Goal: Transaction & Acquisition: Purchase product/service

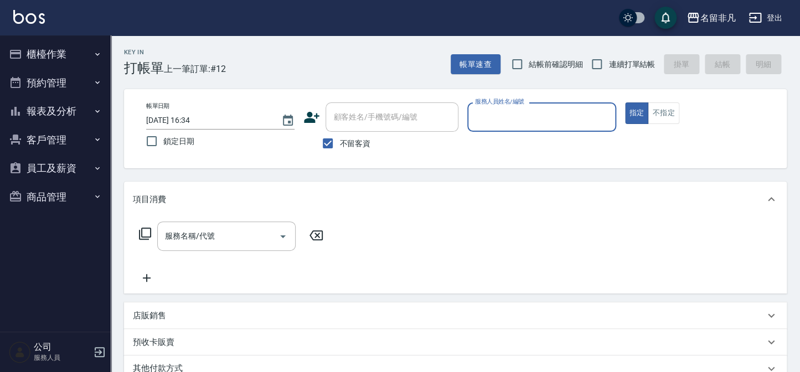
click at [83, 58] on button "櫃檯作業" at bounding box center [55, 54] width 102 height 29
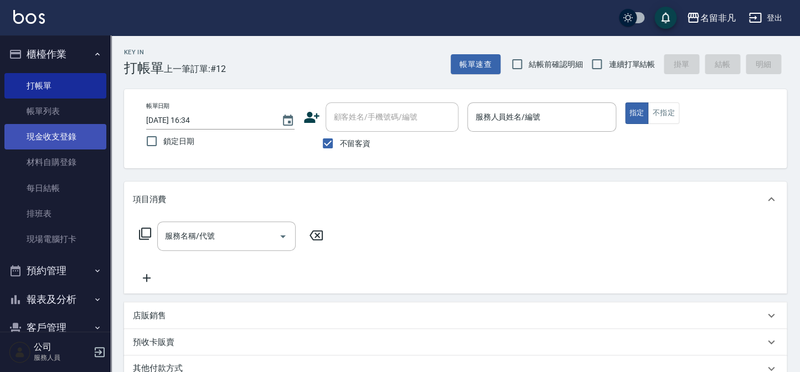
click at [68, 138] on link "現金收支登錄" at bounding box center [55, 136] width 102 height 25
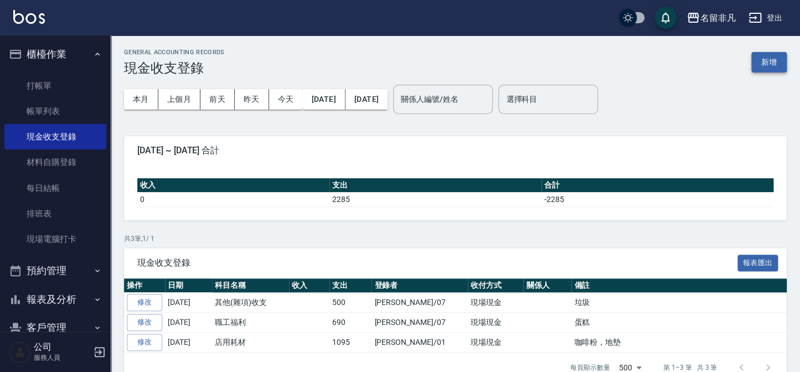
click at [785, 66] on button "新增" at bounding box center [768, 62] width 35 height 20
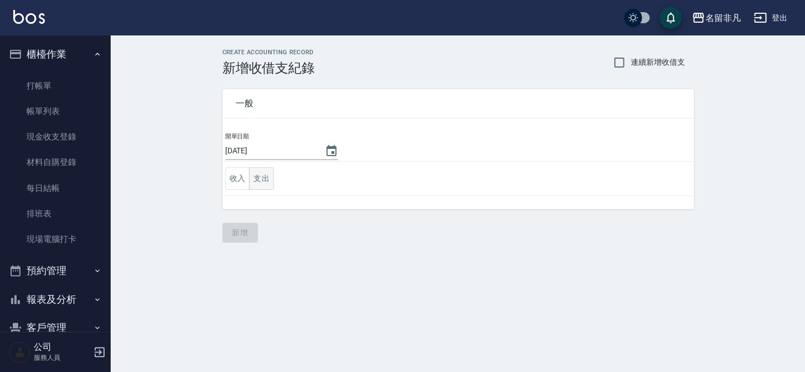
drag, startPoint x: 255, startPoint y: 170, endPoint x: 291, endPoint y: 188, distance: 39.4
click at [255, 170] on button "支出" at bounding box center [261, 178] width 25 height 23
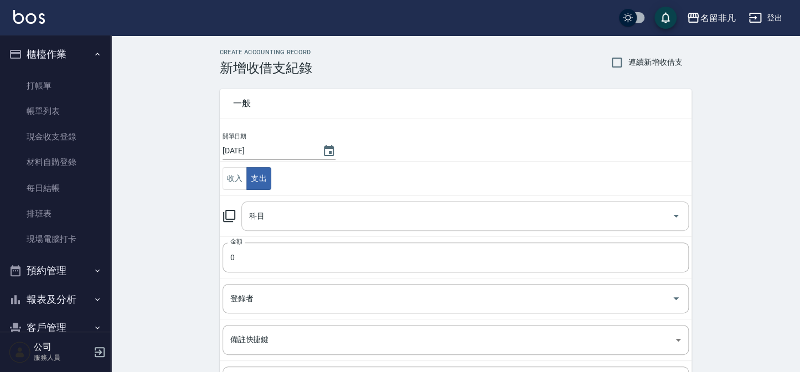
click at [332, 224] on input "科目" at bounding box center [456, 215] width 421 height 19
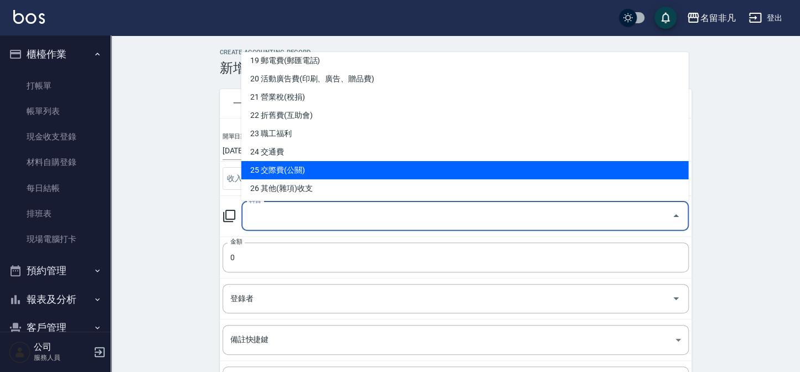
scroll to position [402, 0]
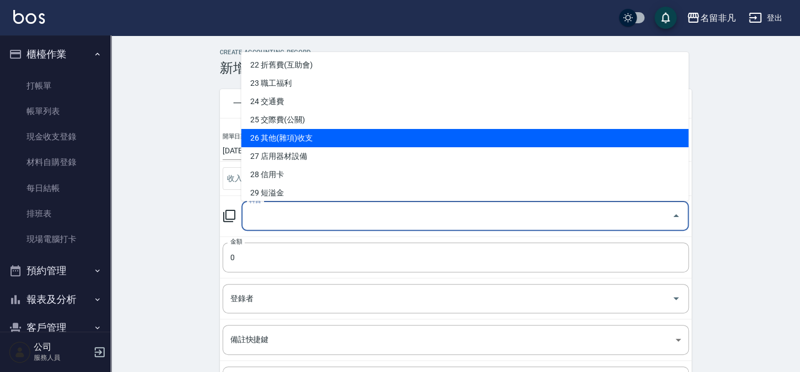
click at [331, 139] on li "26 其他(雜項)收支" at bounding box center [464, 138] width 447 height 18
type input "26 其他(雜項)收支"
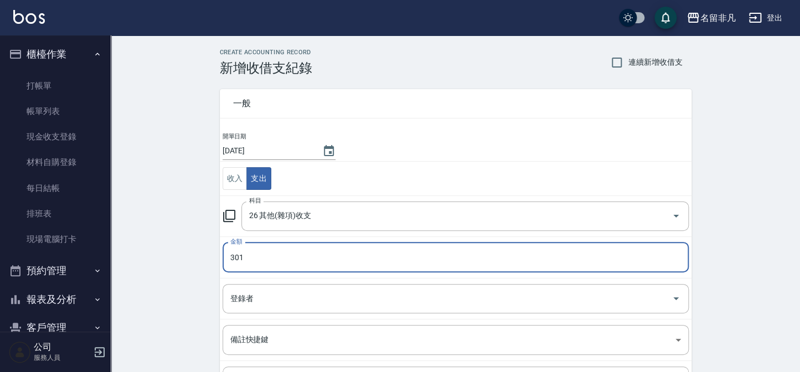
type input "301"
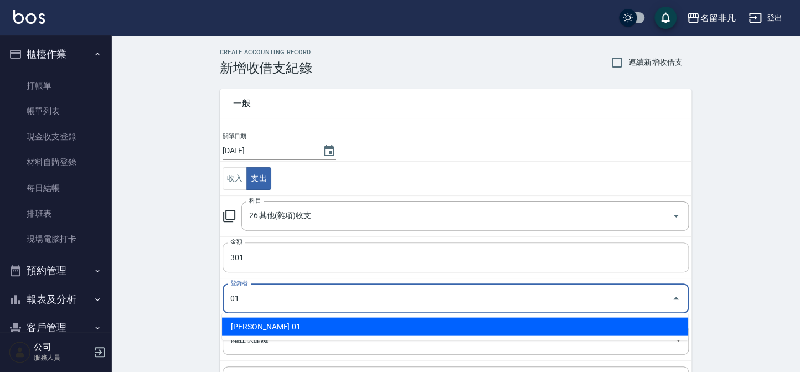
type input "[PERSON_NAME]-01"
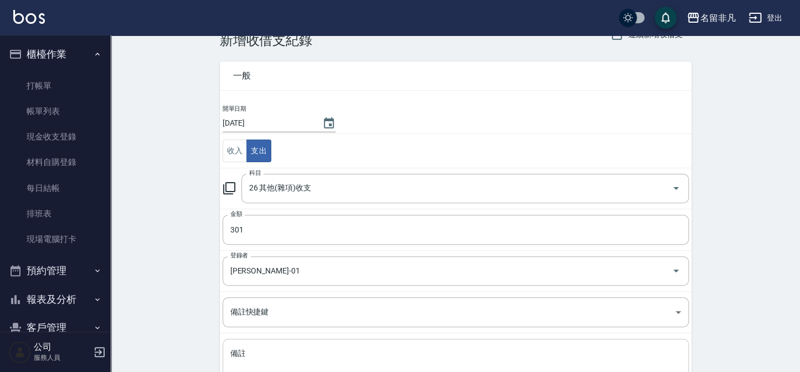
scroll to position [116, 0]
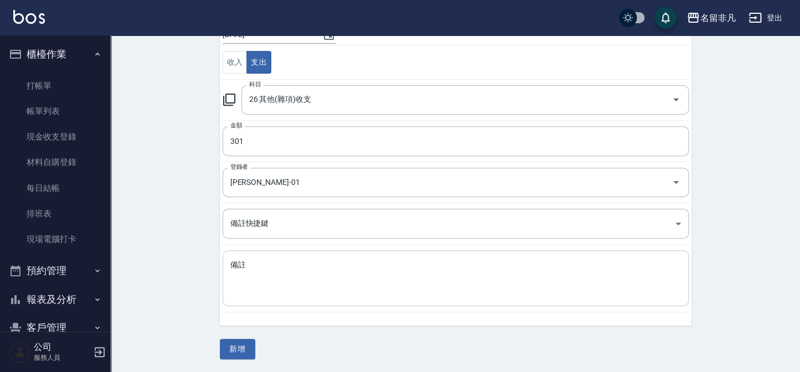
click at [267, 266] on textarea "備註" at bounding box center [455, 279] width 450 height 38
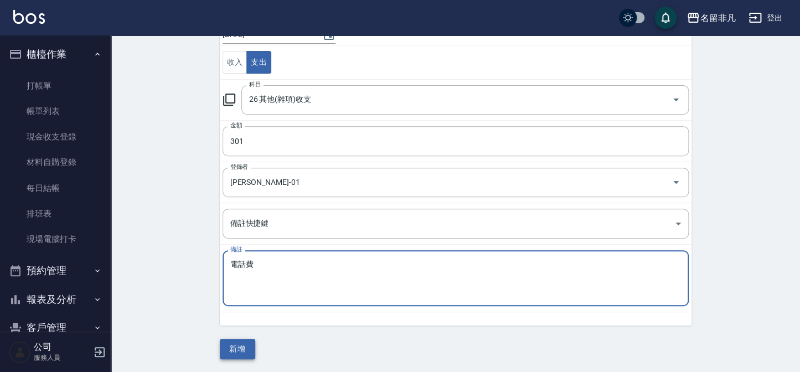
type textarea "電話費"
click at [240, 349] on button "新增" at bounding box center [237, 349] width 35 height 20
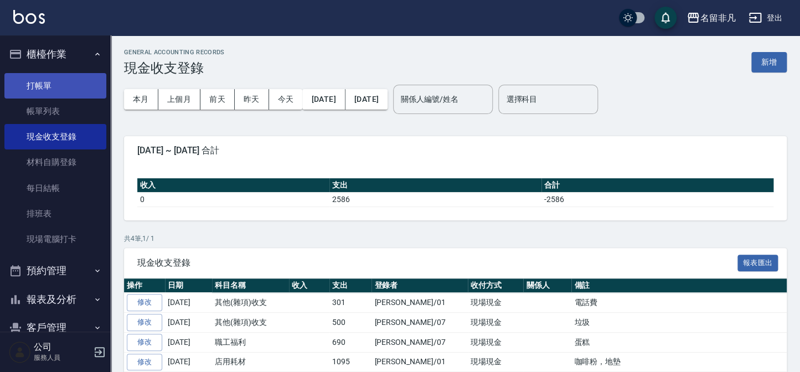
click at [40, 86] on link "打帳單" at bounding box center [55, 85] width 102 height 25
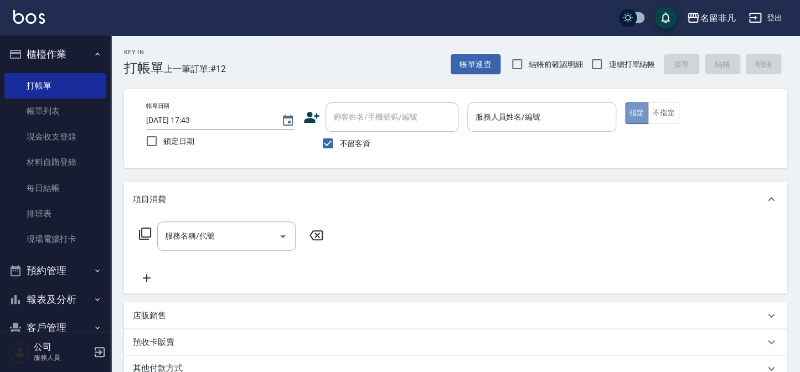
drag, startPoint x: 639, startPoint y: 110, endPoint x: 542, endPoint y: 115, distance: 96.9
click at [632, 110] on button "指定" at bounding box center [637, 113] width 24 height 22
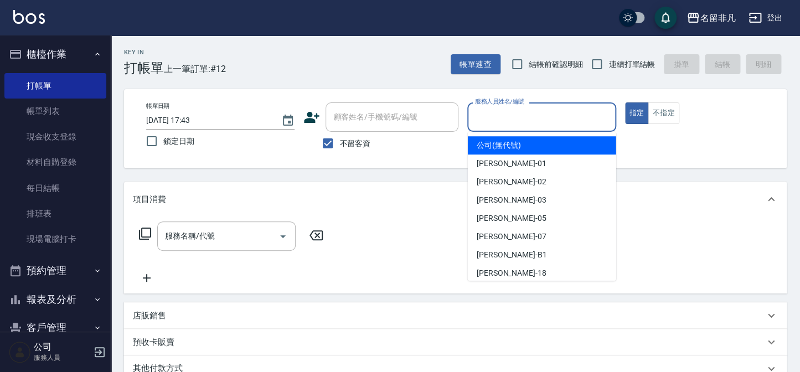
click at [532, 118] on div "服務人員姓名/編號 服務人員姓名/編號" at bounding box center [541, 116] width 148 height 29
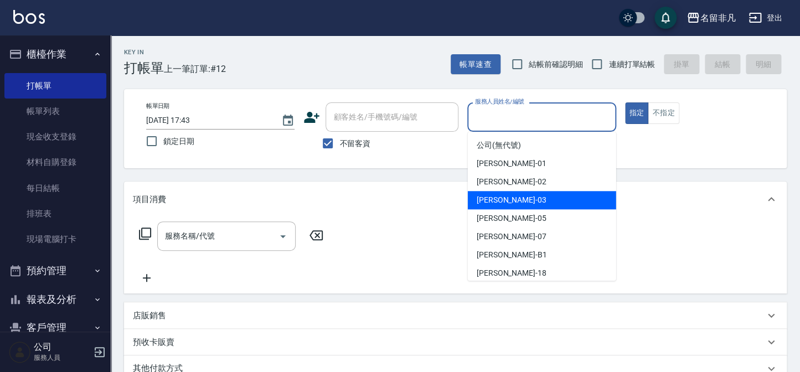
drag, startPoint x: 525, startPoint y: 203, endPoint x: 446, endPoint y: 167, distance: 86.9
click at [525, 203] on div "[PERSON_NAME] -03" at bounding box center [542, 200] width 148 height 18
type input "[PERSON_NAME]-03"
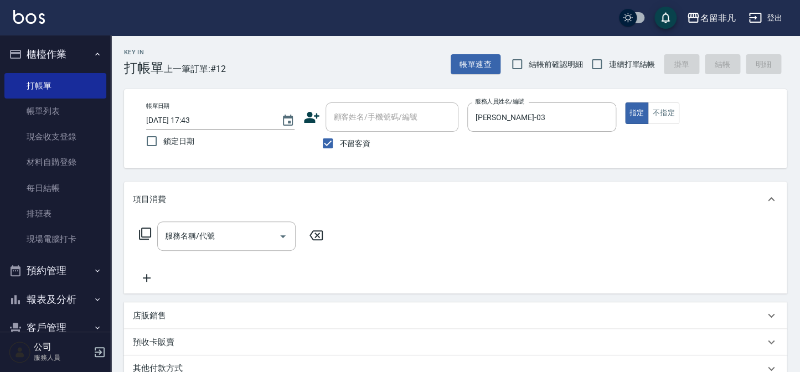
click at [144, 230] on icon at bounding box center [144, 233] width 13 height 13
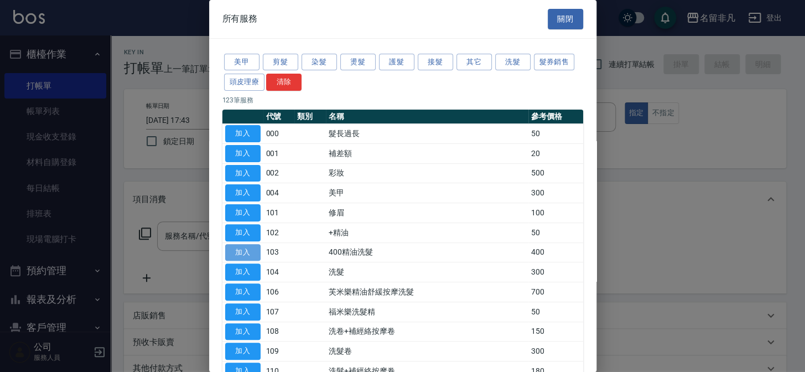
click at [236, 244] on button "加入" at bounding box center [242, 252] width 35 height 17
type input "400精油洗髮(103)"
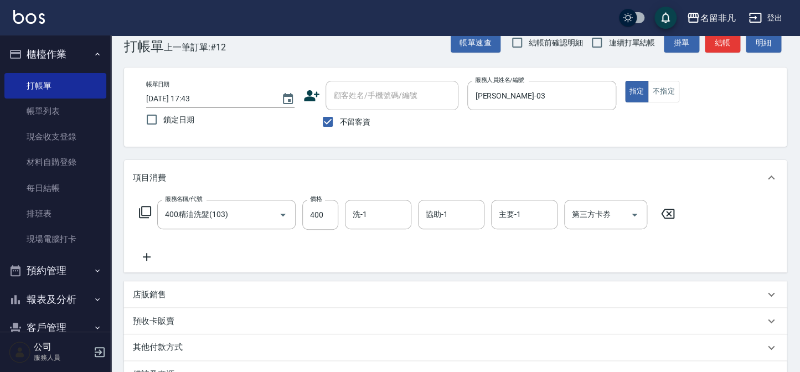
scroll to position [9, 0]
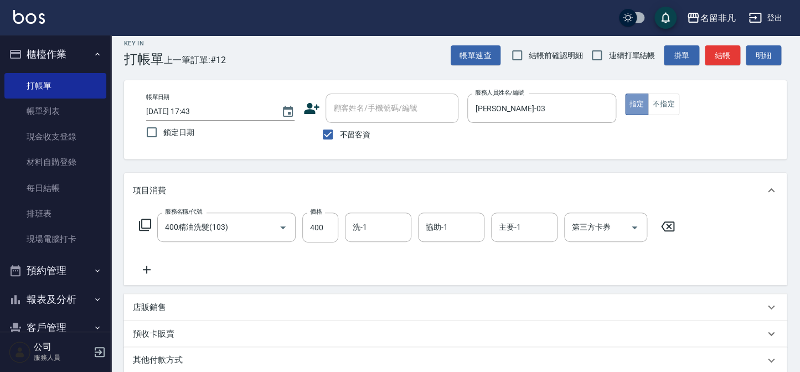
drag, startPoint x: 636, startPoint y: 99, endPoint x: 697, endPoint y: 265, distance: 176.8
click at [636, 100] on button "指定" at bounding box center [637, 105] width 24 height 22
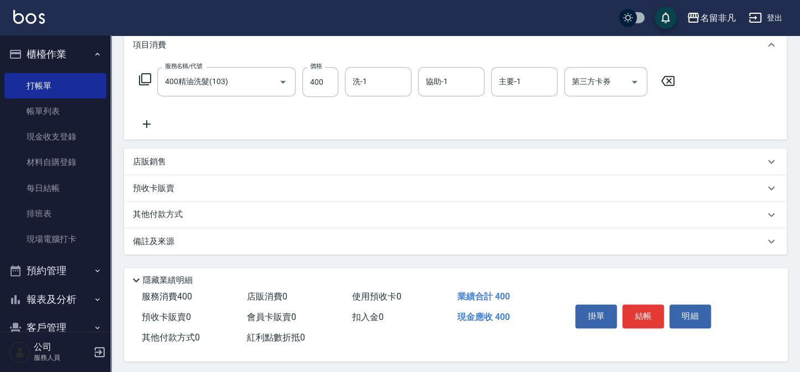
scroll to position [160, 0]
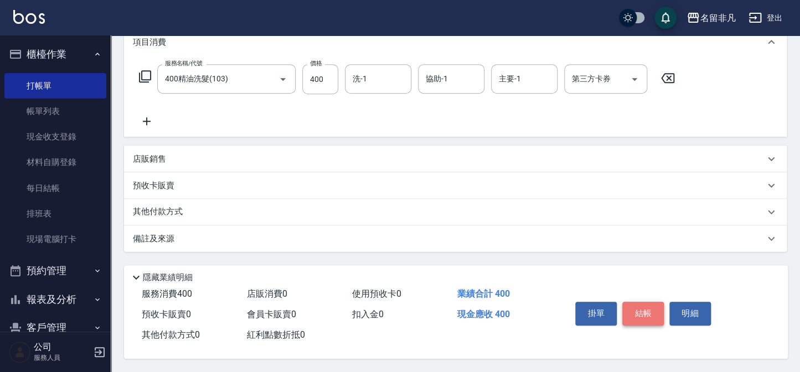
click at [635, 311] on button "結帳" at bounding box center [643, 313] width 42 height 23
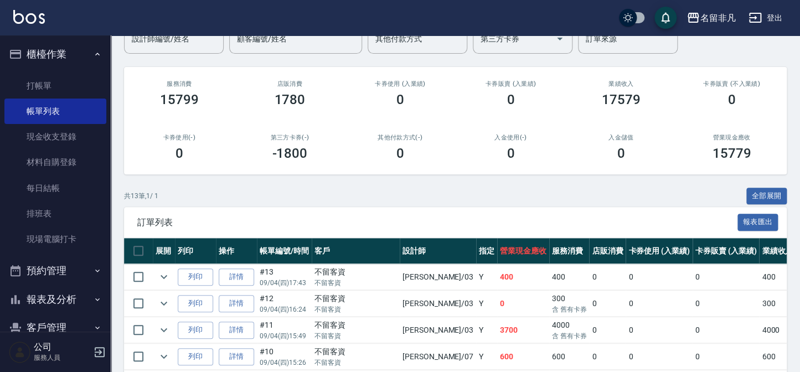
scroll to position [151, 0]
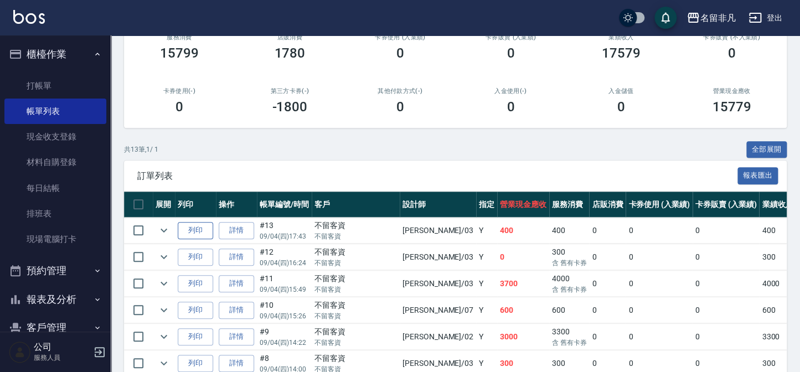
click at [186, 231] on button "列印" at bounding box center [195, 230] width 35 height 17
click at [721, 165] on div "訂單列表 報表匯出" at bounding box center [455, 175] width 662 height 30
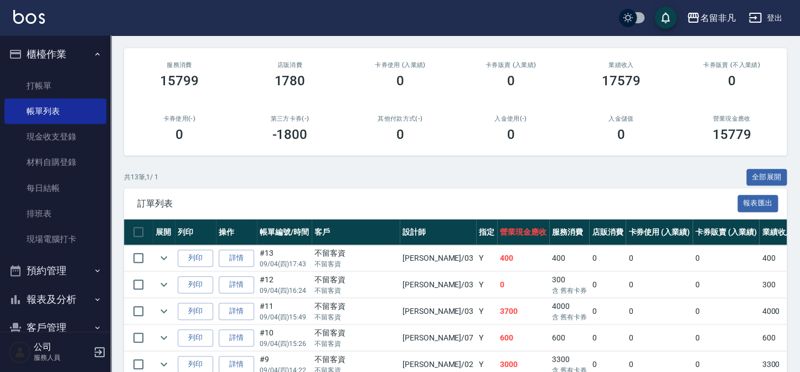
scroll to position [100, 0]
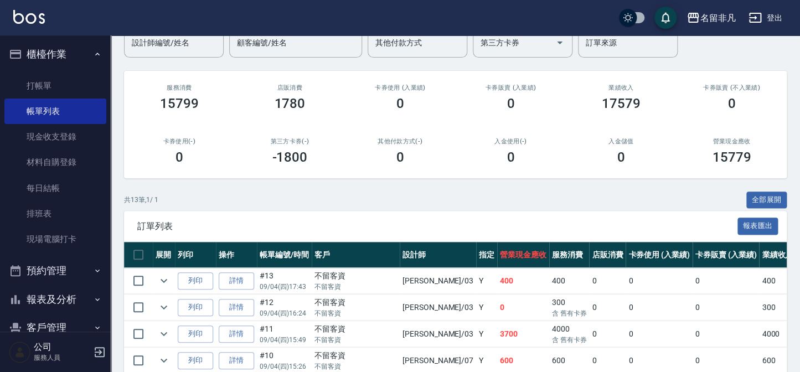
drag, startPoint x: 46, startPoint y: 83, endPoint x: 257, endPoint y: 100, distance: 211.0
click at [48, 83] on link "打帳單" at bounding box center [55, 85] width 102 height 25
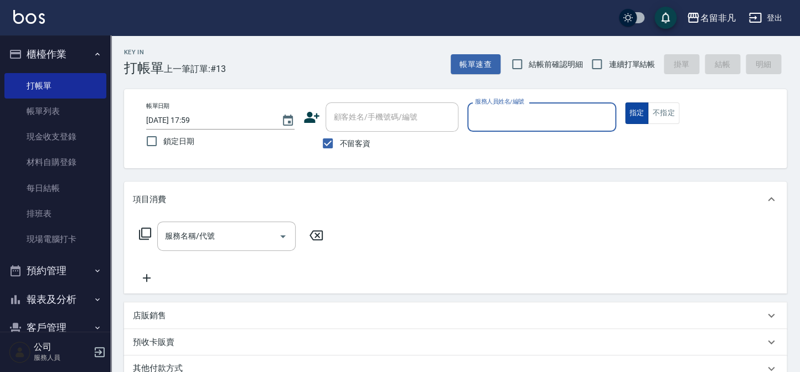
click at [633, 109] on button "指定" at bounding box center [637, 113] width 24 height 22
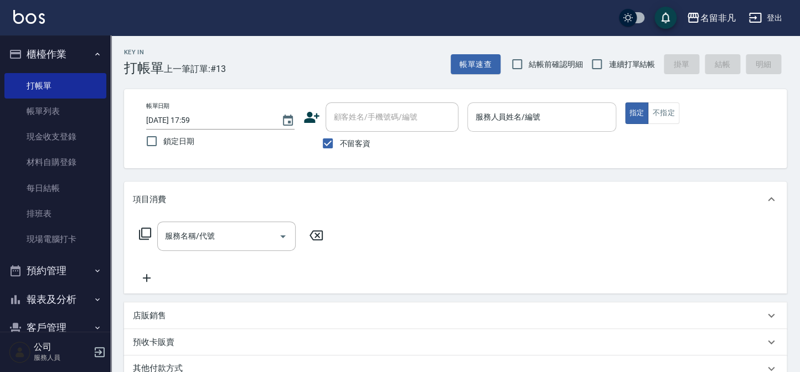
click at [519, 108] on input "服務人員姓名/編號" at bounding box center [541, 116] width 138 height 19
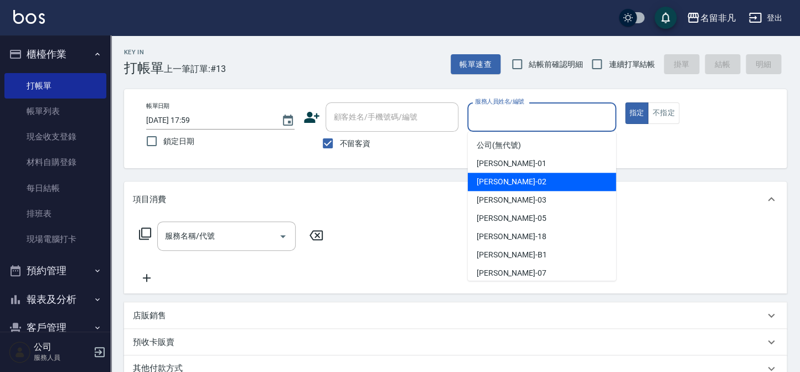
click at [472, 182] on div "[PERSON_NAME]-02" at bounding box center [542, 182] width 148 height 18
type input "[PERSON_NAME]-02"
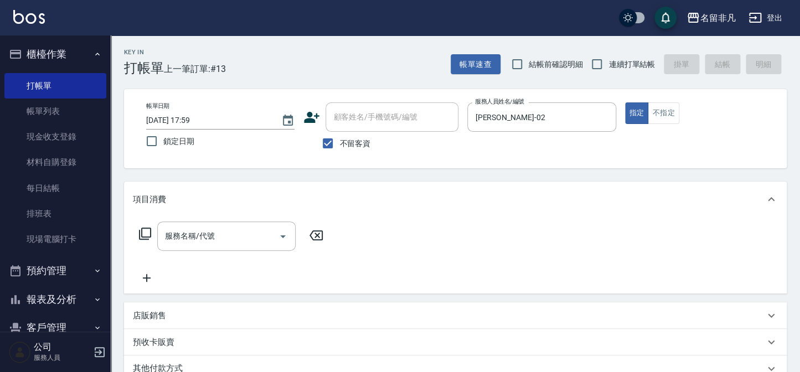
click at [148, 230] on icon at bounding box center [144, 233] width 13 height 13
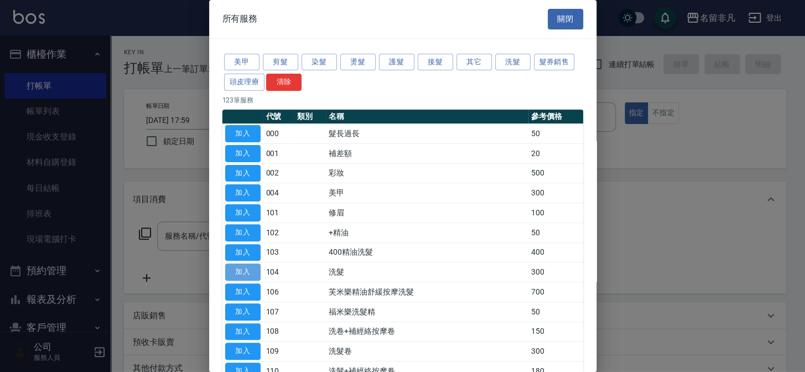
click at [239, 269] on button "加入" at bounding box center [242, 271] width 35 height 17
type input "洗髮(104)"
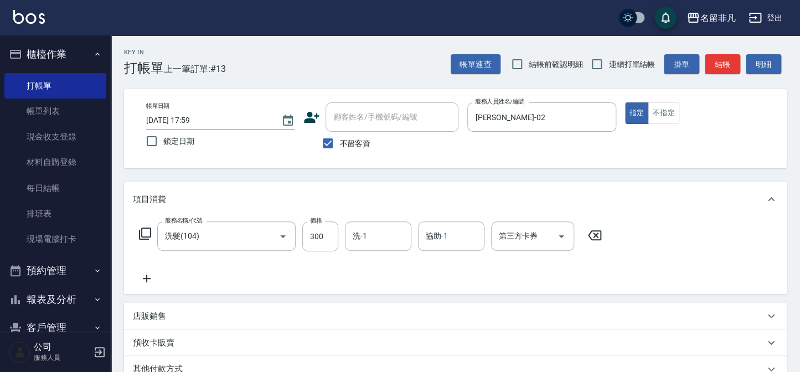
click at [142, 232] on icon at bounding box center [145, 233] width 12 height 12
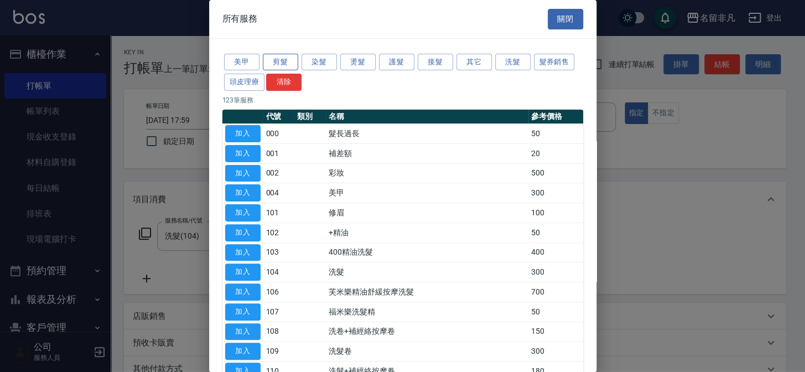
click at [292, 60] on button "剪髮" at bounding box center [280, 62] width 35 height 17
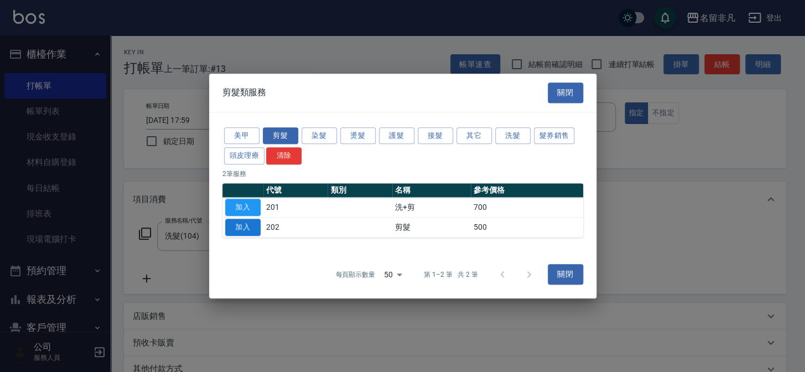
click at [232, 226] on button "加入" at bounding box center [242, 227] width 35 height 17
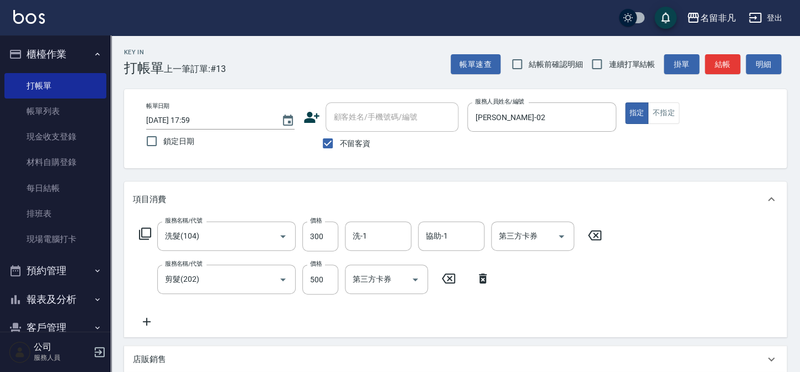
click at [590, 234] on icon at bounding box center [595, 235] width 28 height 13
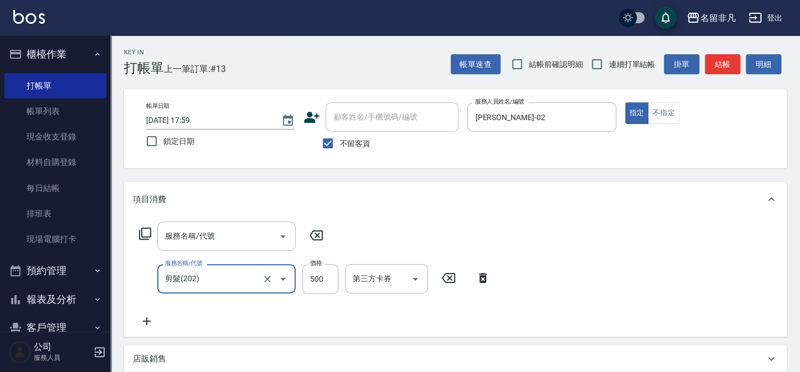
click at [319, 237] on icon at bounding box center [315, 235] width 13 height 10
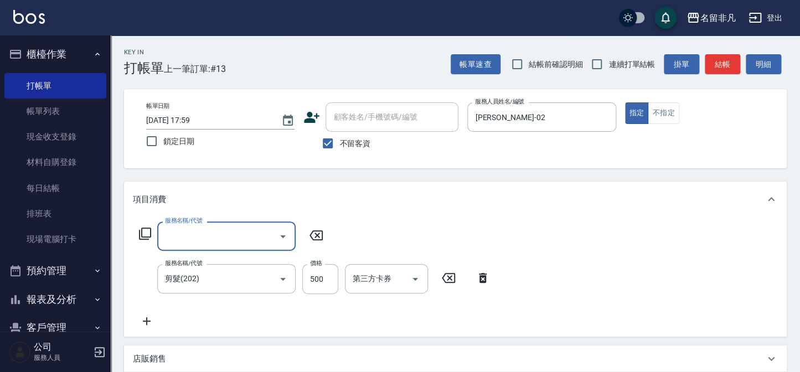
click at [480, 277] on icon at bounding box center [483, 278] width 8 height 10
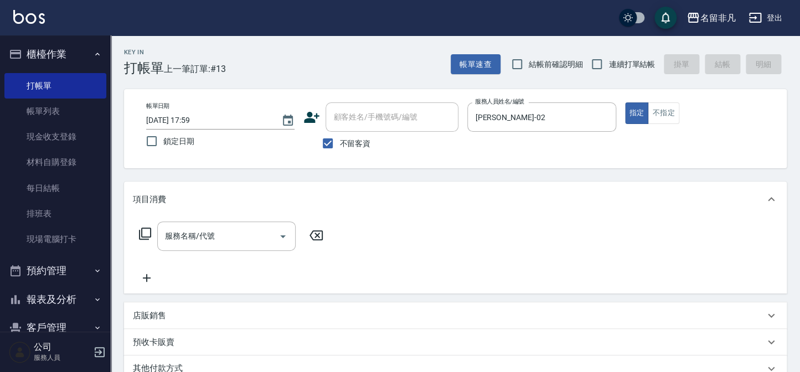
click at [147, 233] on icon at bounding box center [144, 233] width 13 height 13
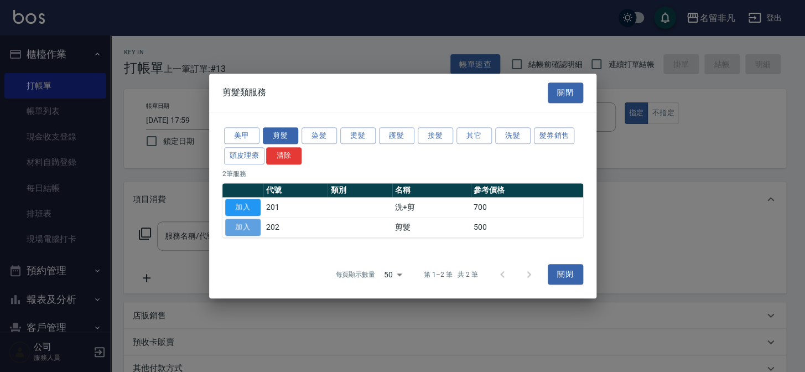
click at [235, 224] on button "加入" at bounding box center [242, 227] width 35 height 17
type input "剪髮(202)"
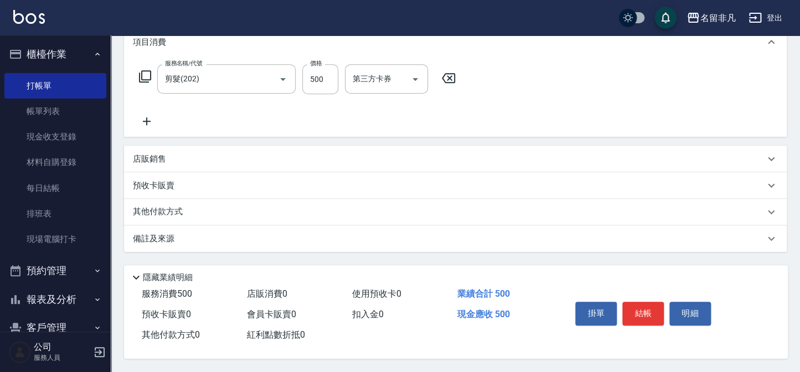
scroll to position [160, 0]
click at [651, 310] on button "結帳" at bounding box center [643, 313] width 42 height 23
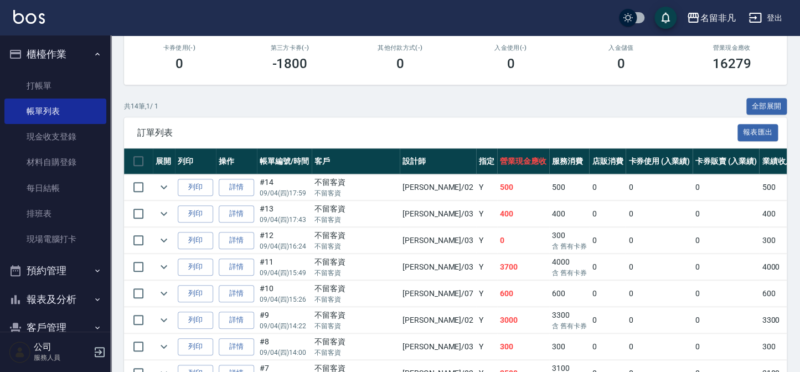
scroll to position [201, 0]
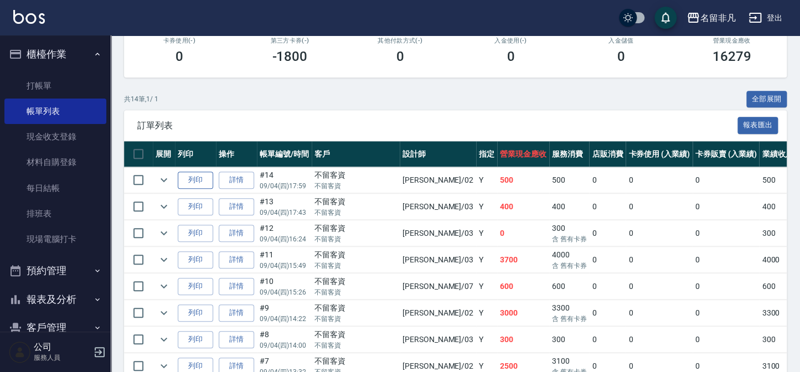
click at [206, 182] on button "列印" at bounding box center [195, 180] width 35 height 17
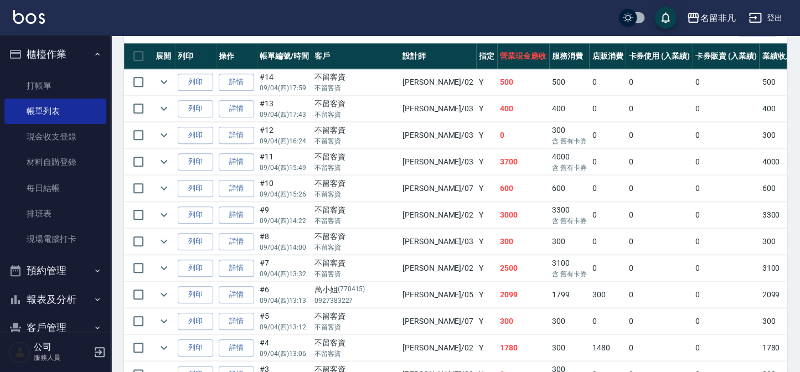
scroll to position [302, 0]
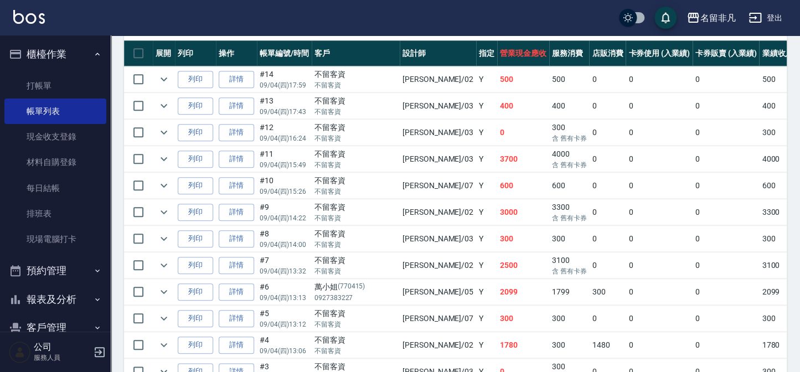
click at [476, 77] on td "Y" at bounding box center [486, 79] width 21 height 26
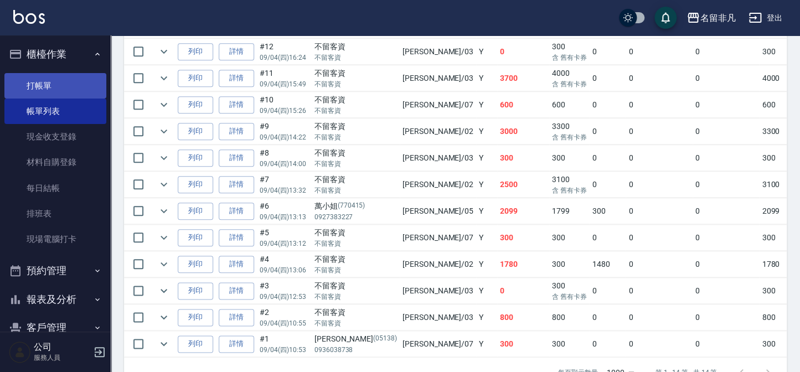
scroll to position [366, 0]
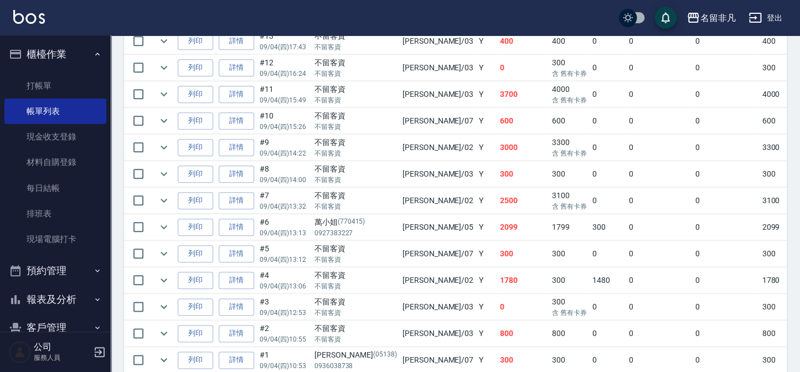
drag, startPoint x: 54, startPoint y: 58, endPoint x: 56, endPoint y: 67, distance: 9.1
click at [54, 58] on button "櫃檯作業" at bounding box center [55, 54] width 102 height 29
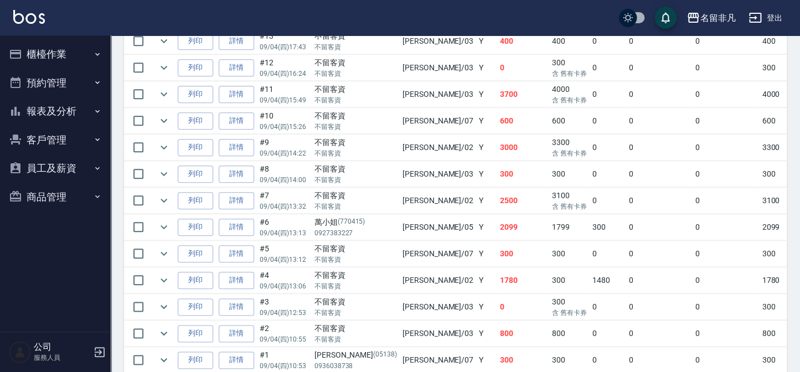
click at [58, 110] on button "報表及分析" at bounding box center [55, 111] width 102 height 29
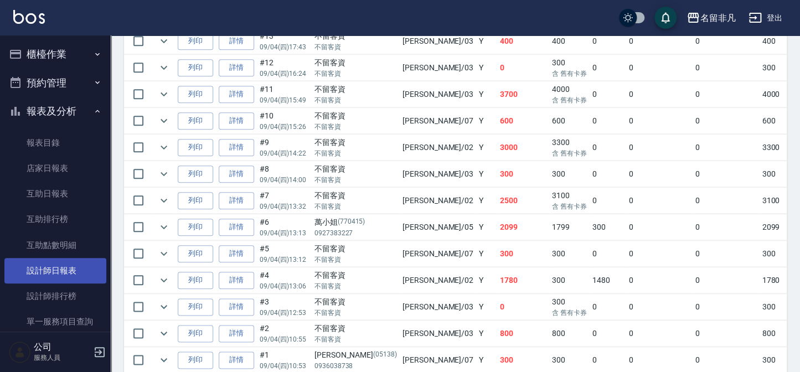
click at [71, 264] on link "設計師日報表" at bounding box center [55, 270] width 102 height 25
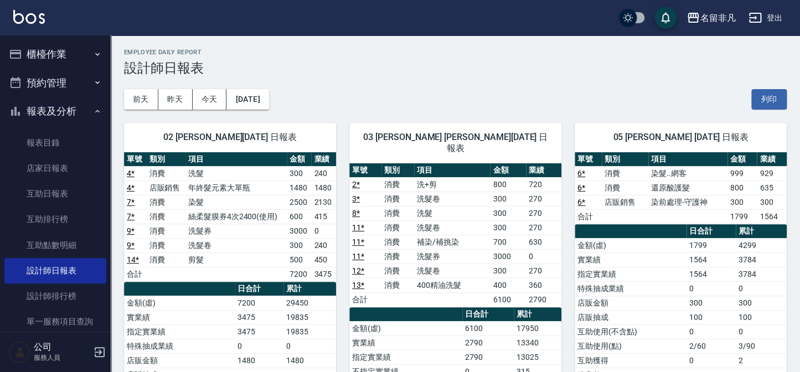
click at [62, 56] on button "櫃檯作業" at bounding box center [55, 54] width 102 height 29
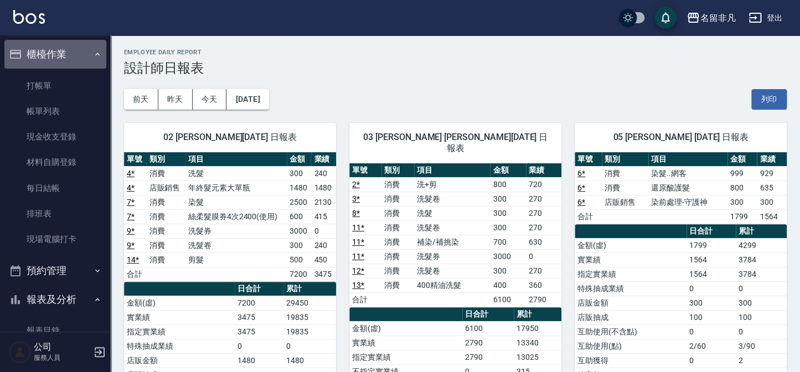
click at [59, 50] on button "櫃檯作業" at bounding box center [55, 54] width 102 height 29
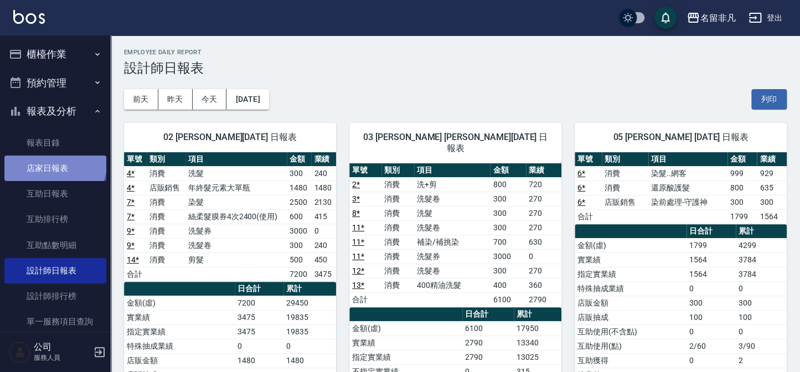
click at [54, 163] on link "店家日報表" at bounding box center [55, 168] width 102 height 25
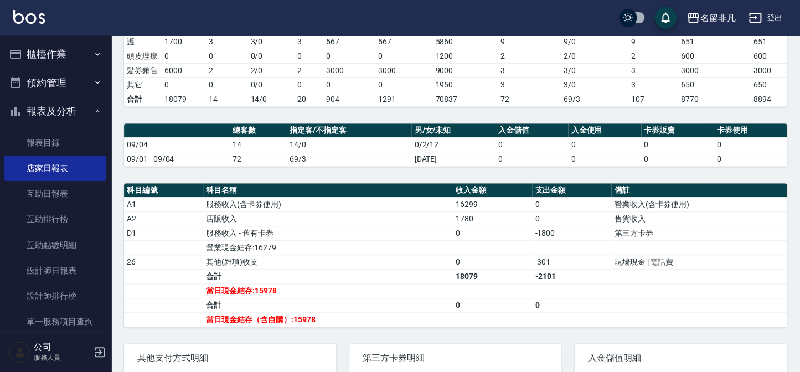
scroll to position [302, 0]
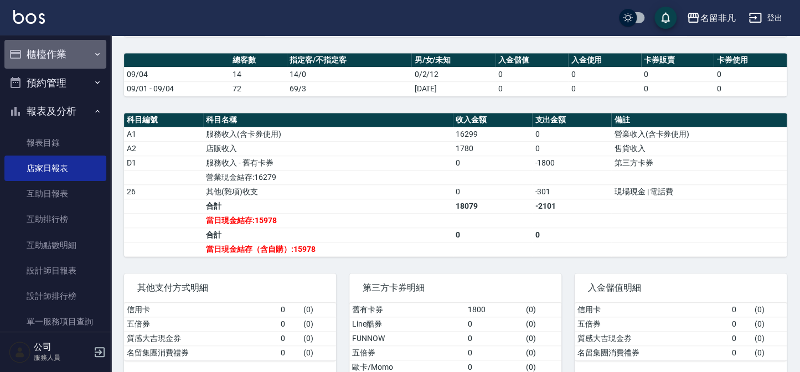
click at [68, 53] on button "櫃檯作業" at bounding box center [55, 54] width 102 height 29
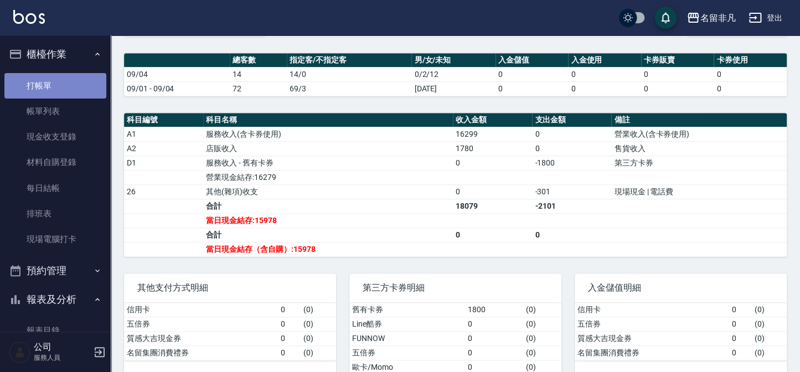
click at [68, 89] on link "打帳單" at bounding box center [55, 85] width 102 height 25
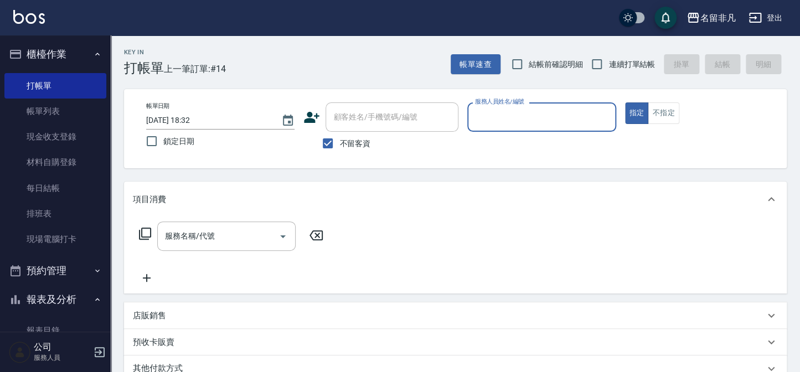
drag, startPoint x: 636, startPoint y: 115, endPoint x: 516, endPoint y: 101, distance: 120.8
click at [634, 116] on button "指定" at bounding box center [637, 113] width 24 height 22
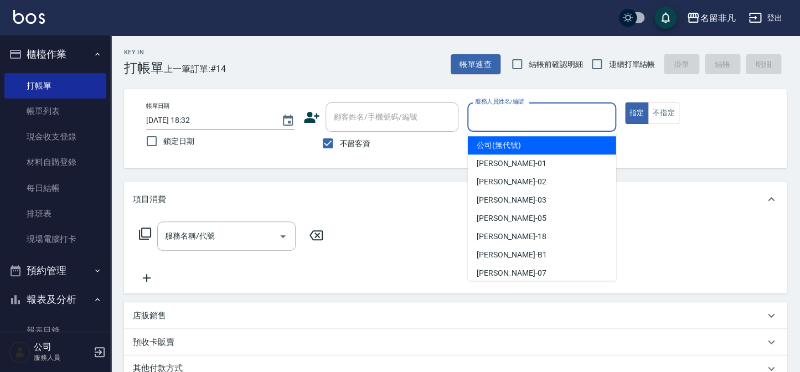
click at [514, 108] on input "服務人員姓名/編號" at bounding box center [541, 116] width 138 height 19
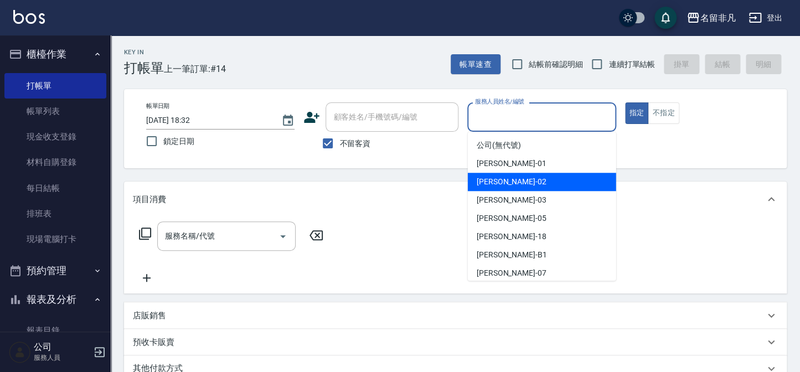
click at [500, 189] on div "[PERSON_NAME]-02" at bounding box center [542, 182] width 148 height 18
type input "[PERSON_NAME]-02"
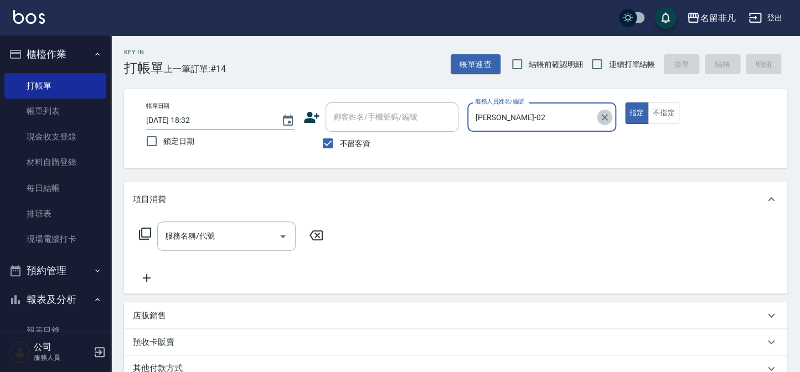
click at [608, 115] on icon "Clear" at bounding box center [604, 117] width 11 height 11
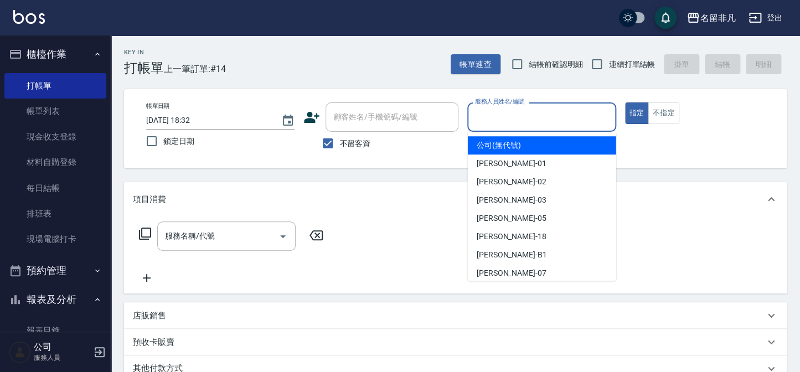
click at [538, 123] on input "服務人員姓名/編號" at bounding box center [541, 116] width 138 height 19
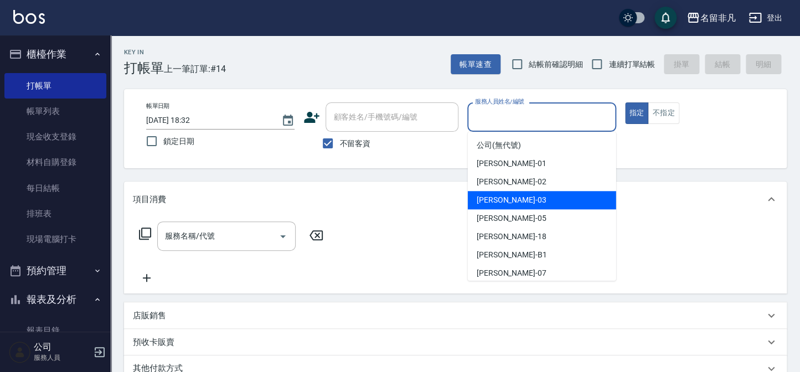
click at [496, 202] on span "[PERSON_NAME] -03" at bounding box center [511, 200] width 70 height 12
type input "[PERSON_NAME]-03"
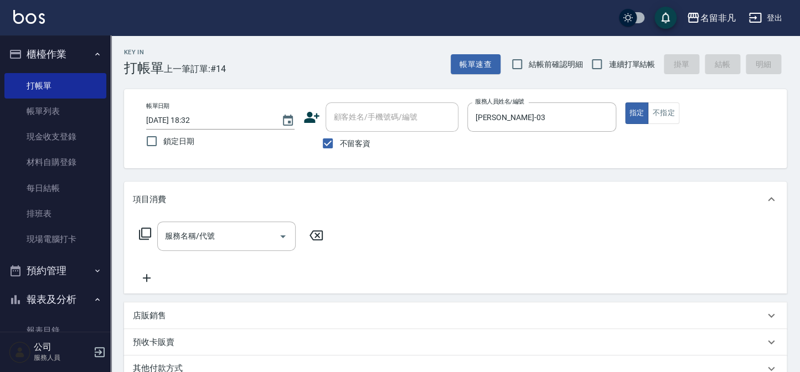
click at [147, 232] on icon at bounding box center [144, 233] width 13 height 13
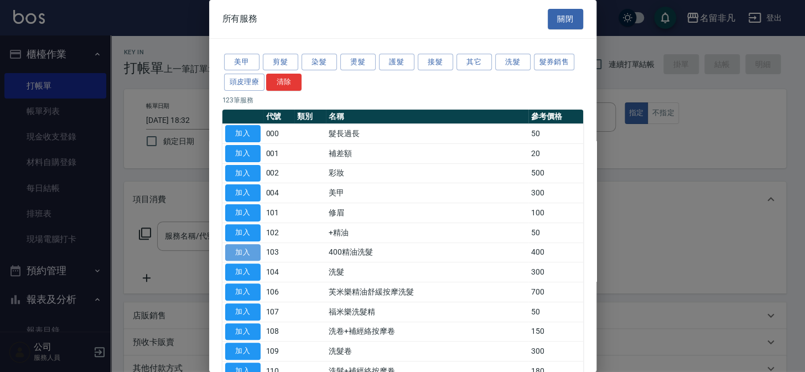
click at [246, 251] on button "加入" at bounding box center [242, 252] width 35 height 17
type input "400精油洗髮(103)"
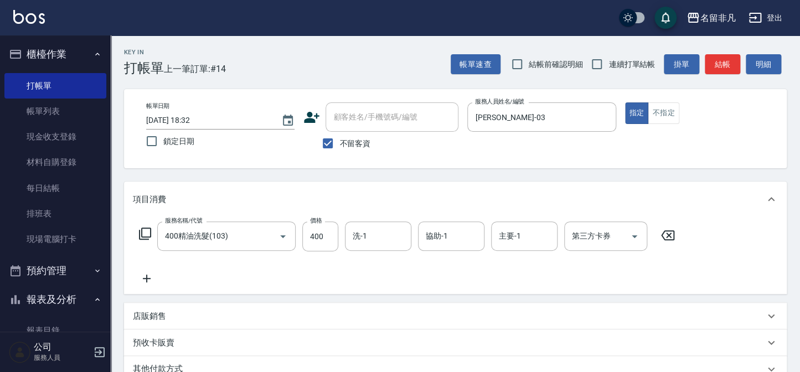
click at [146, 234] on icon at bounding box center [144, 233] width 13 height 13
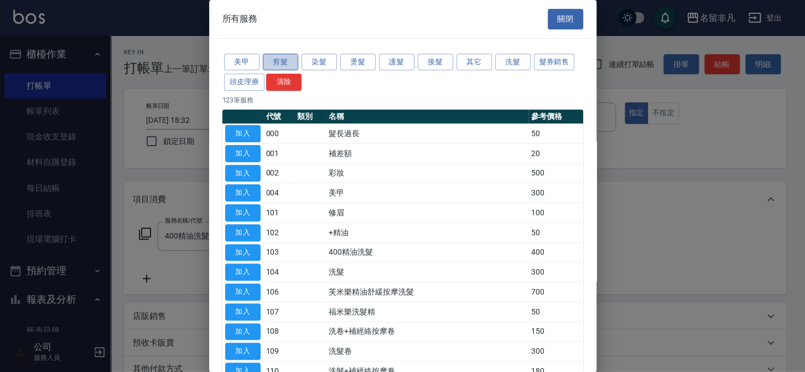
click at [277, 61] on button "剪髮" at bounding box center [280, 62] width 35 height 17
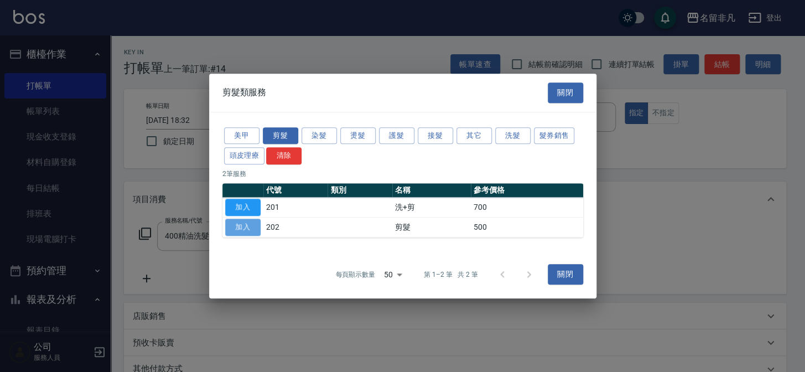
click at [232, 226] on button "加入" at bounding box center [242, 227] width 35 height 17
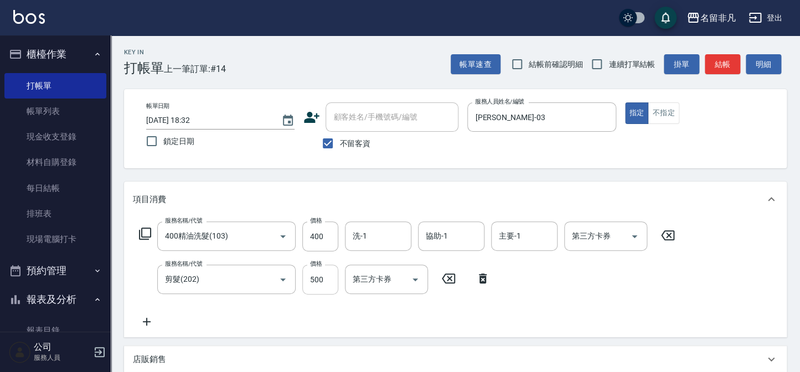
click at [329, 283] on input "500" at bounding box center [320, 280] width 36 height 30
click at [312, 279] on input "6600" at bounding box center [320, 280] width 36 height 30
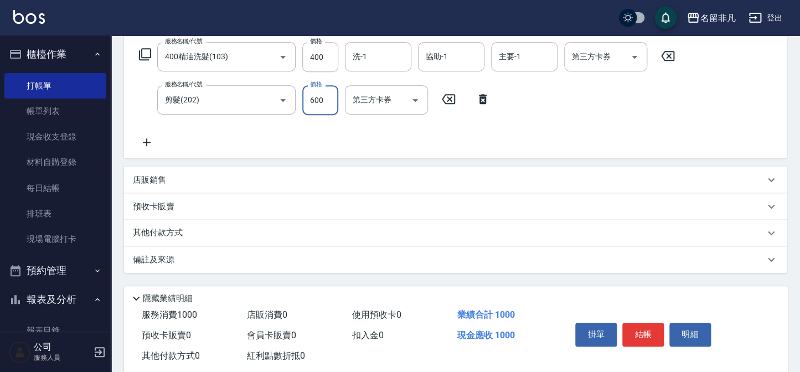
scroll to position [203, 0]
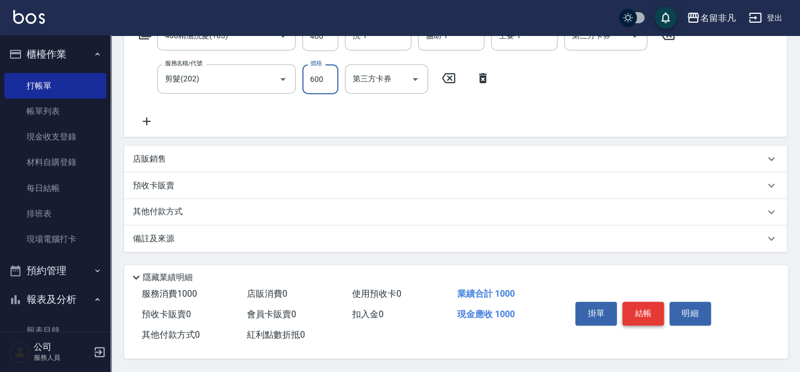
type input "600"
click at [636, 307] on button "結帳" at bounding box center [643, 313] width 42 height 23
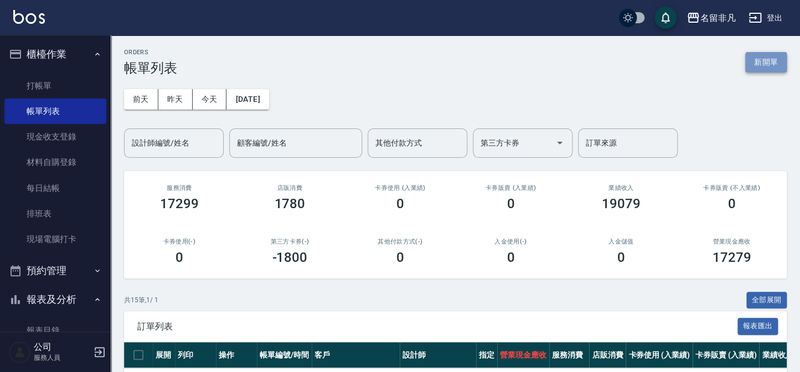
click at [760, 65] on button "新開單" at bounding box center [766, 62] width 42 height 20
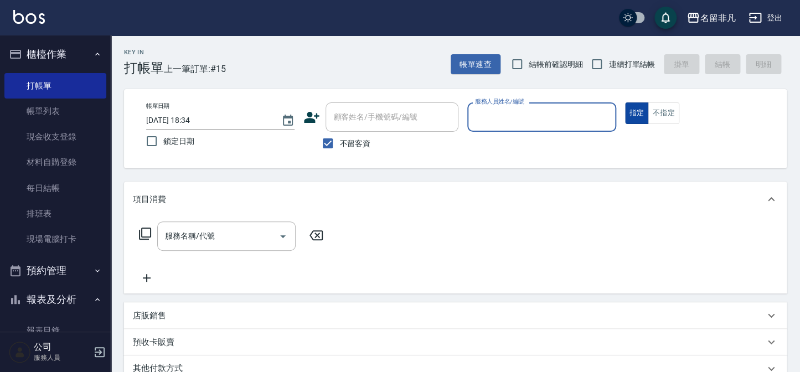
click at [631, 116] on button "指定" at bounding box center [637, 113] width 24 height 22
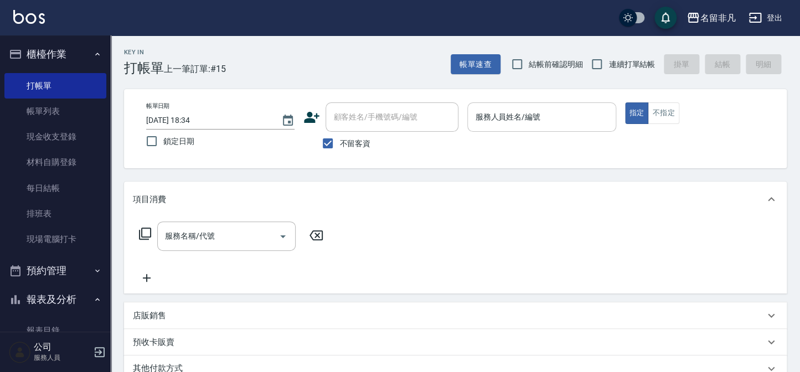
click at [562, 117] on input "服務人員姓名/編號" at bounding box center [541, 116] width 138 height 19
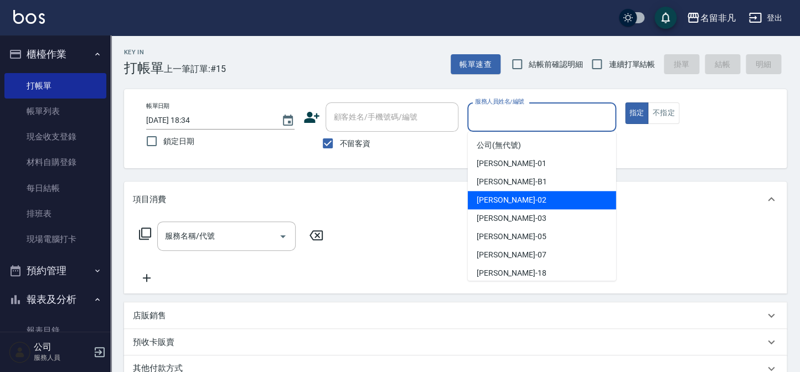
click at [494, 198] on span "[PERSON_NAME]-02" at bounding box center [511, 200] width 70 height 12
type input "[PERSON_NAME]-02"
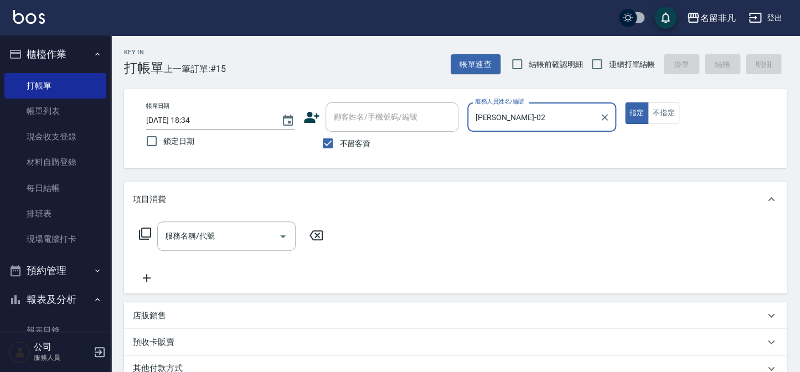
click at [147, 232] on icon at bounding box center [144, 233] width 13 height 13
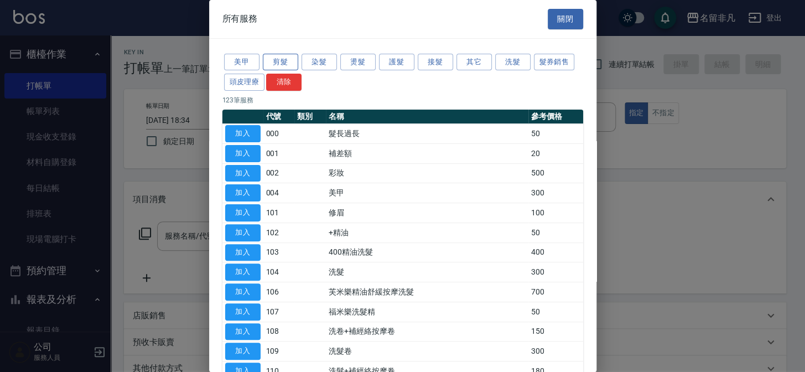
click at [280, 63] on button "剪髮" at bounding box center [280, 62] width 35 height 17
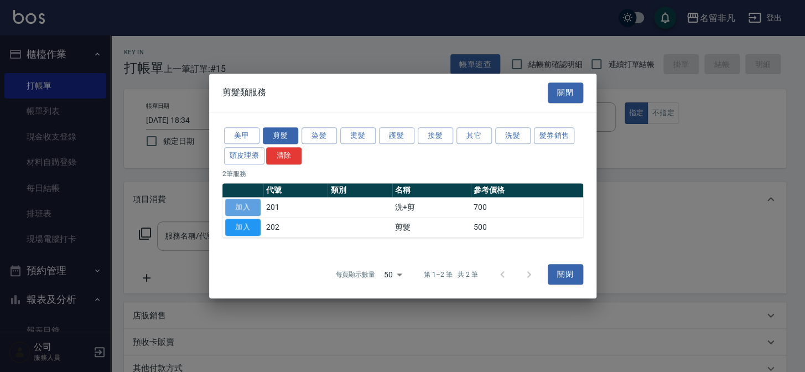
click at [243, 209] on button "加入" at bounding box center [242, 207] width 35 height 17
type input "洗+剪(201)"
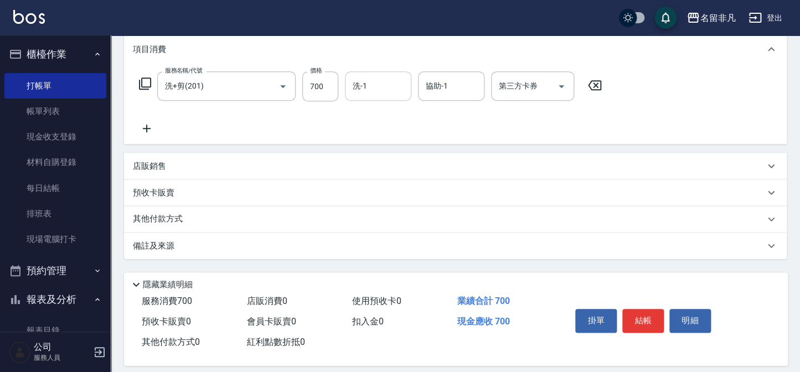
scroll to position [160, 0]
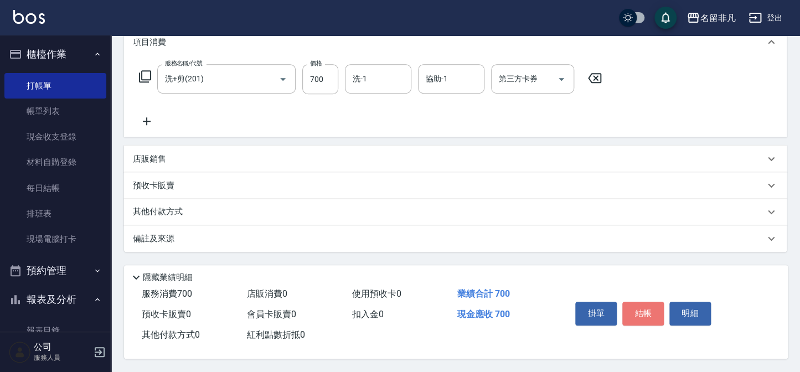
click at [643, 310] on button "結帳" at bounding box center [643, 313] width 42 height 23
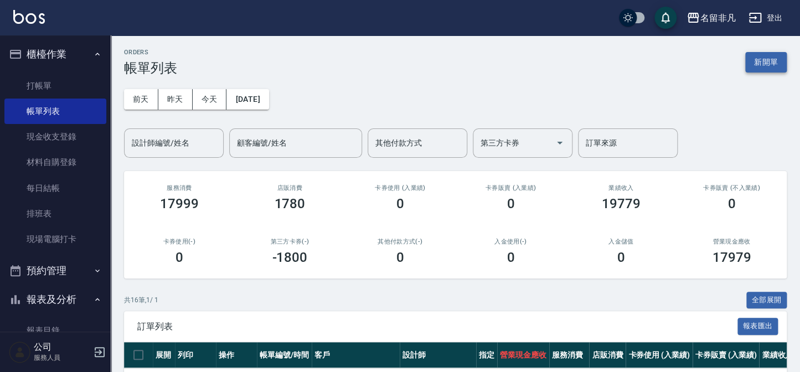
click at [769, 60] on button "新開單" at bounding box center [766, 62] width 42 height 20
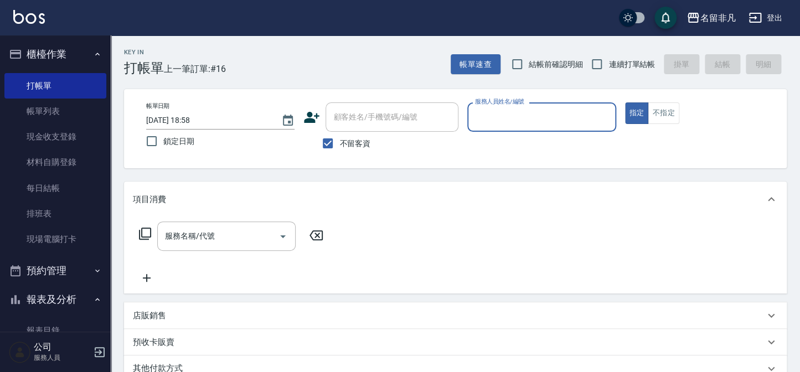
click at [360, 151] on label "不留客資" at bounding box center [343, 143] width 54 height 23
click at [339, 151] on input "不留客資" at bounding box center [327, 143] width 23 height 23
checkbox input "false"
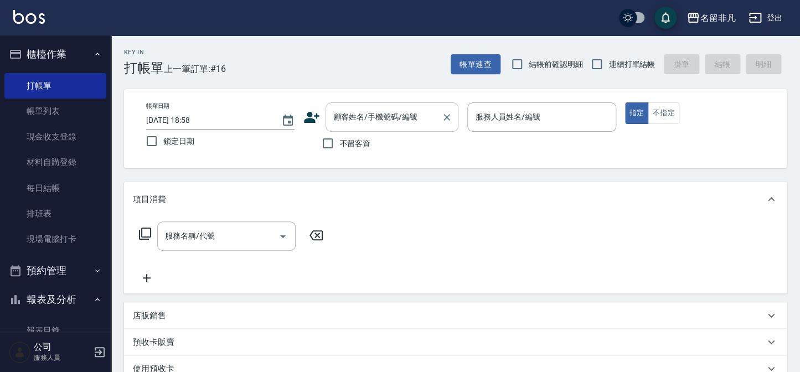
click at [373, 121] on div "顧客姓名/手機號碼/編號 顧客姓名/手機號碼/編號" at bounding box center [391, 116] width 133 height 29
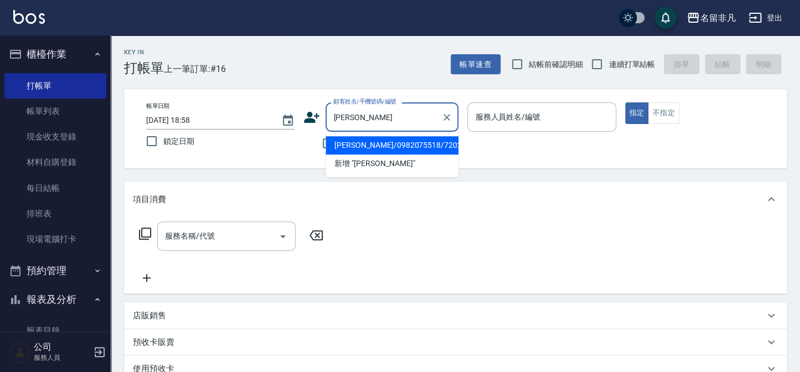
click at [411, 149] on li "[PERSON_NAME]/0982075518/720204" at bounding box center [391, 145] width 133 height 18
type input "[PERSON_NAME]/0982075518/720204"
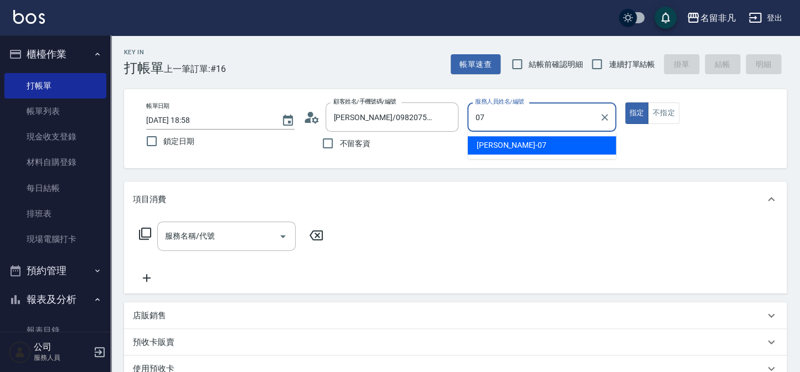
type input "[PERSON_NAME]-07"
type button "true"
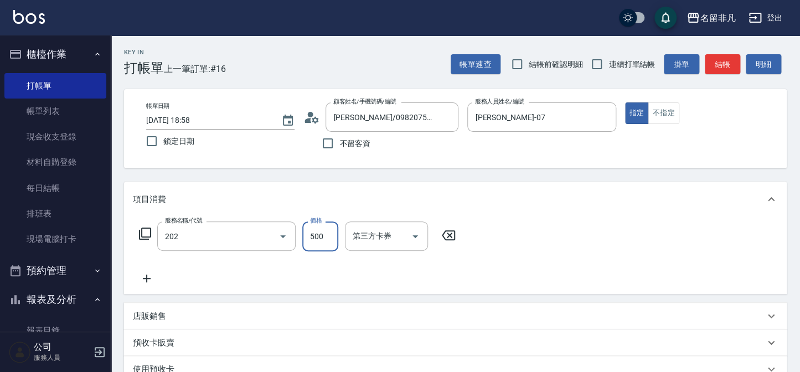
type input "剪髮(202)"
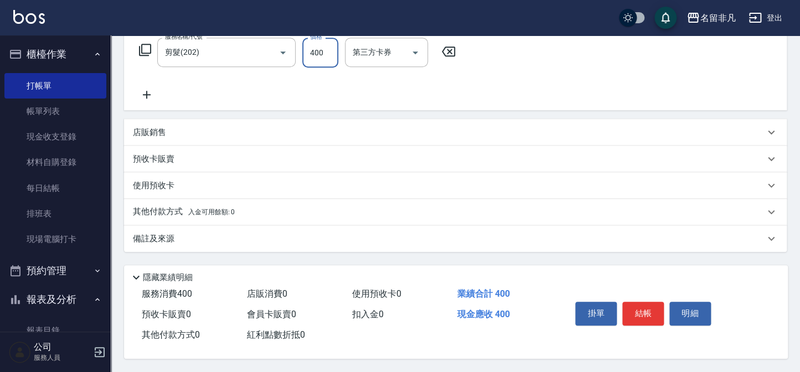
scroll to position [186, 0]
type input "400"
click at [634, 303] on button "結帳" at bounding box center [643, 313] width 42 height 23
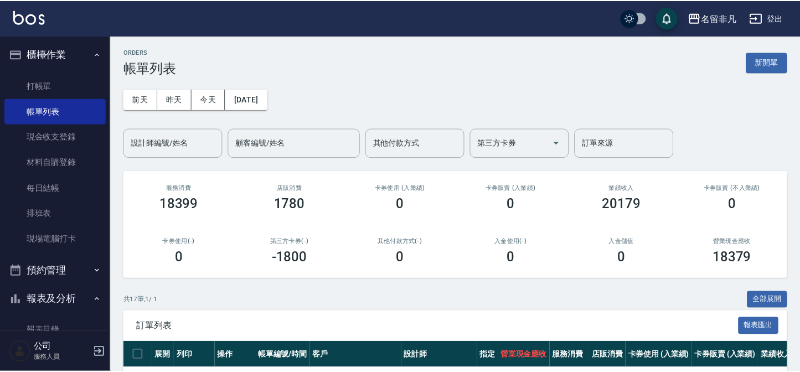
scroll to position [100, 0]
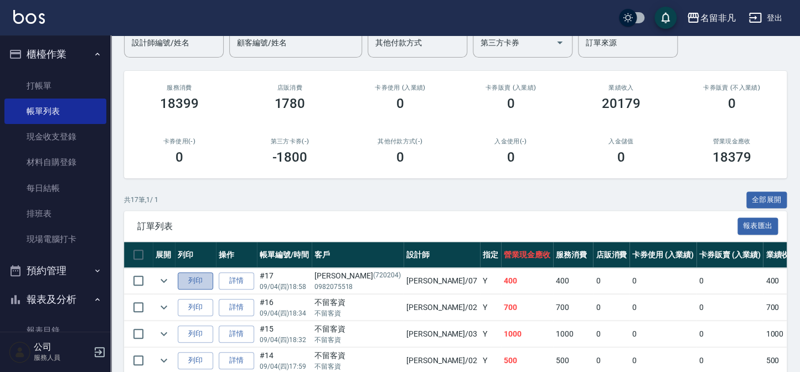
click at [206, 287] on button "列印" at bounding box center [195, 280] width 35 height 17
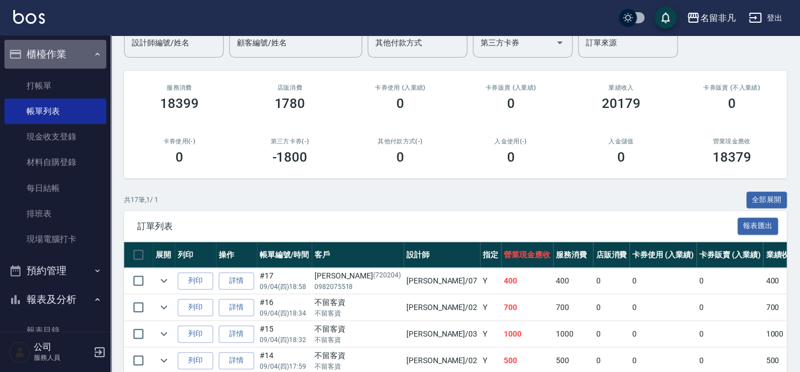
click at [65, 49] on button "櫃檯作業" at bounding box center [55, 54] width 102 height 29
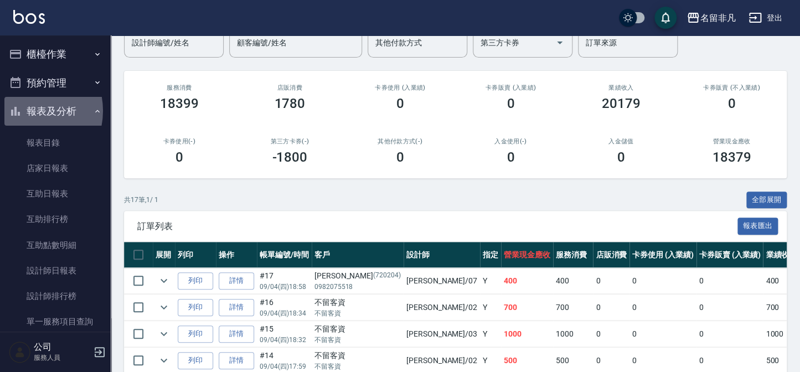
click at [26, 111] on button "報表及分析" at bounding box center [55, 111] width 102 height 29
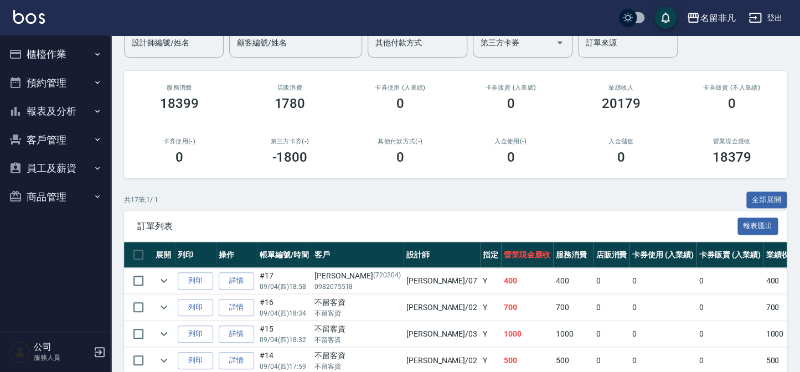
click at [40, 118] on button "報表及分析" at bounding box center [55, 111] width 102 height 29
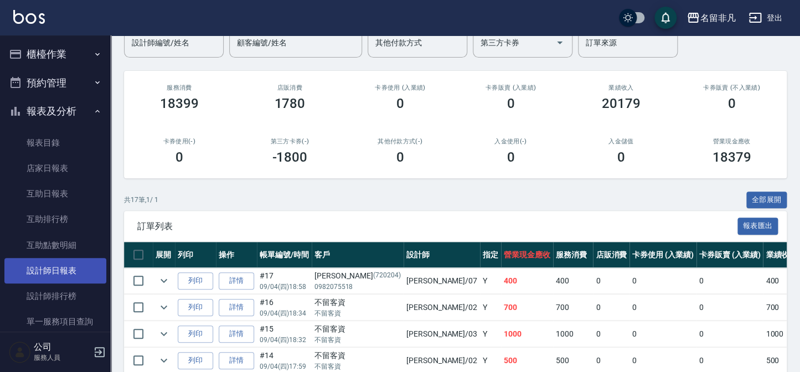
click at [60, 267] on link "設計師日報表" at bounding box center [55, 270] width 102 height 25
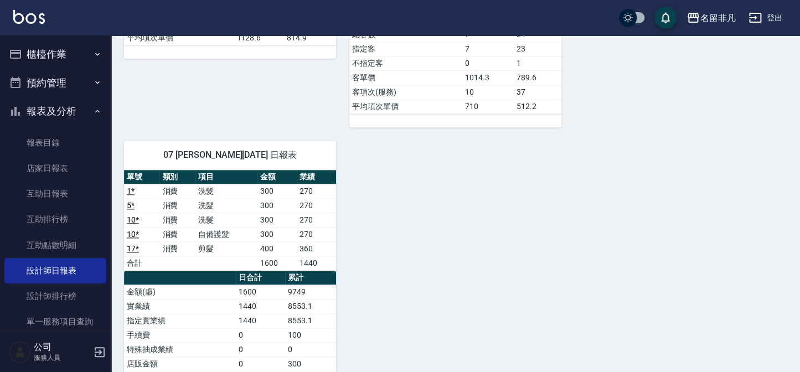
scroll to position [453, 0]
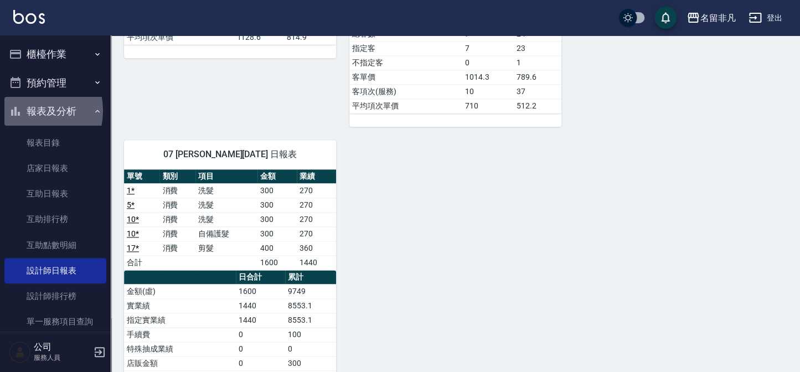
click at [28, 111] on button "報表及分析" at bounding box center [55, 111] width 102 height 29
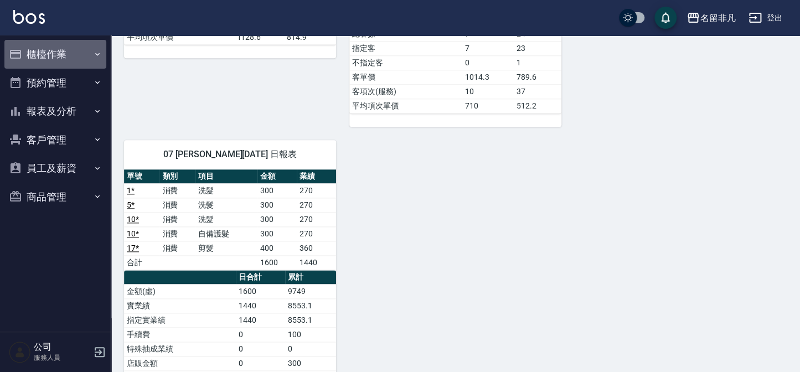
click at [22, 55] on button "櫃檯作業" at bounding box center [55, 54] width 102 height 29
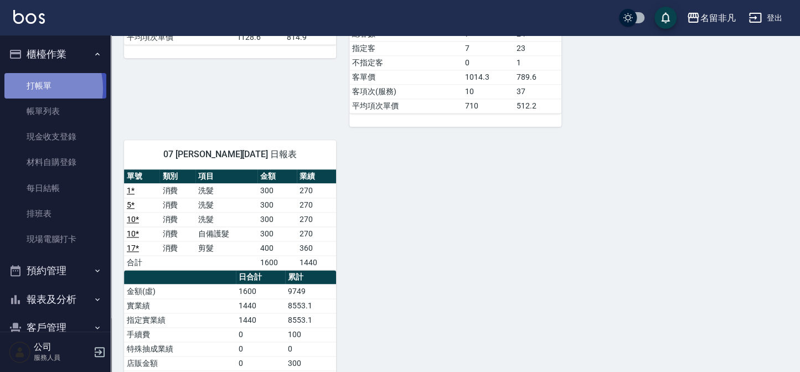
click at [30, 88] on link "打帳單" at bounding box center [55, 85] width 102 height 25
